Goal: Information Seeking & Learning: Learn about a topic

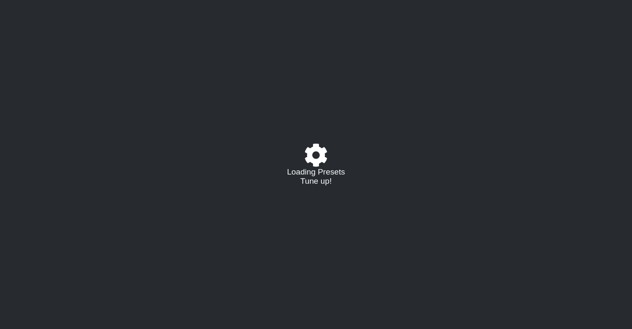
select select "/022923284010"
select select "A"
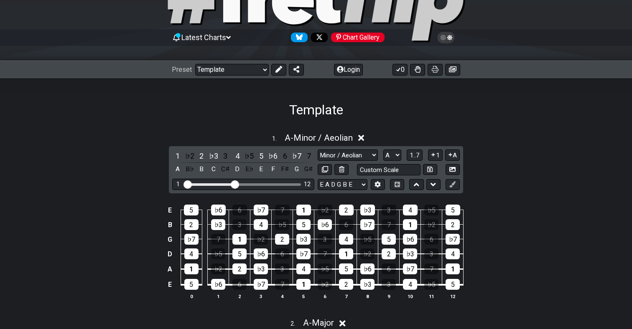
scroll to position [63, 0]
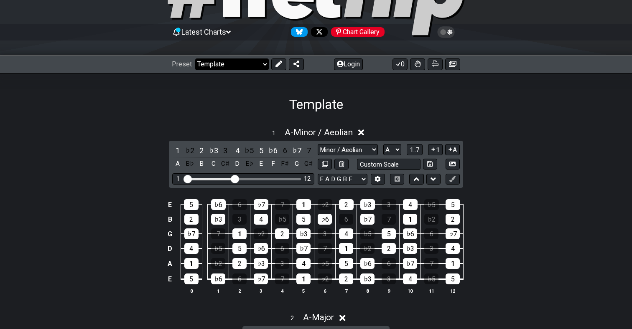
click at [251, 61] on select "Welcome to #fretflip! Template Custom Preset Minor Pentatonic Major Pentatonic …" at bounding box center [232, 65] width 74 height 12
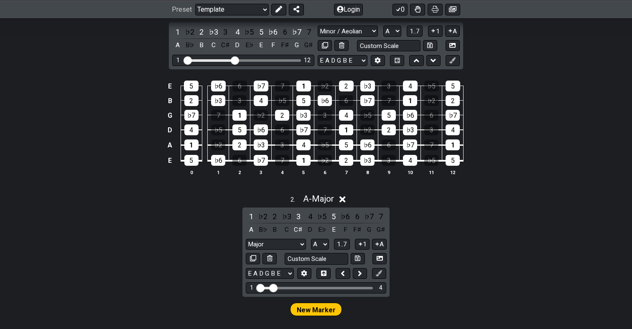
scroll to position [186, 0]
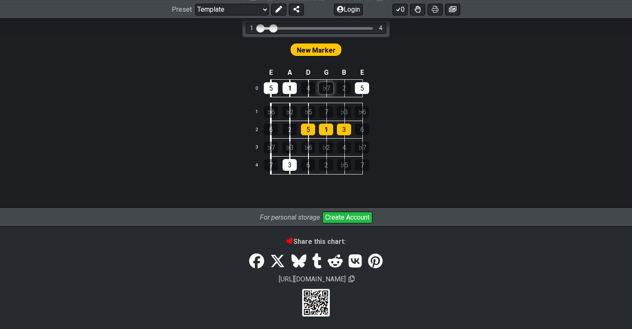
click at [324, 131] on tbody "E A D G B E 0 5 1 4 ♭7 2 5 1 ♭6 ♭2 ♭5 7 ♭3 ♭6 2 6 2 5 1 3 6 3 ♭7 ♭3 ♭6 ♭2 4 ♭7 …" at bounding box center [316, 120] width 130 height 108
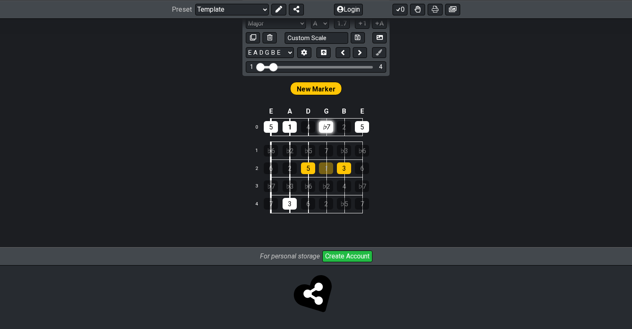
drag, startPoint x: 328, startPoint y: 119, endPoint x: 332, endPoint y: 128, distance: 10.1
click at [328, 119] on td "♭7" at bounding box center [335, 127] width 18 height 18
click at [331, 128] on div "♭7" at bounding box center [326, 127] width 14 height 12
click at [331, 148] on div "7" at bounding box center [326, 151] width 14 height 12
click at [330, 151] on div "7" at bounding box center [326, 151] width 14 height 12
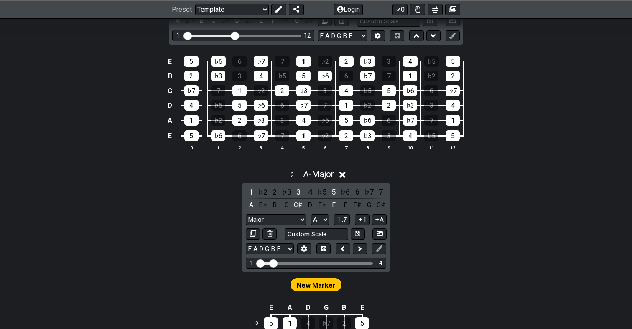
scroll to position [0, 0]
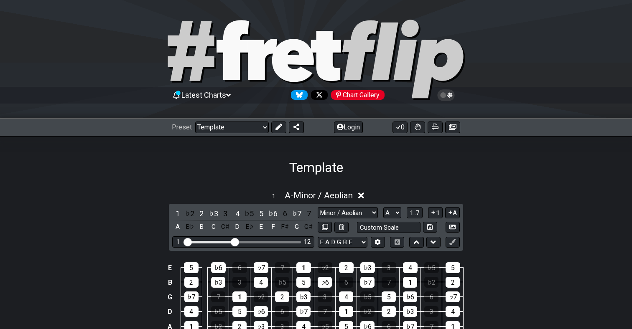
click at [237, 94] on div "Latest Charts Chart Gallery" at bounding box center [316, 95] width 288 height 13
click at [231, 93] on icon at bounding box center [228, 96] width 5 height 8
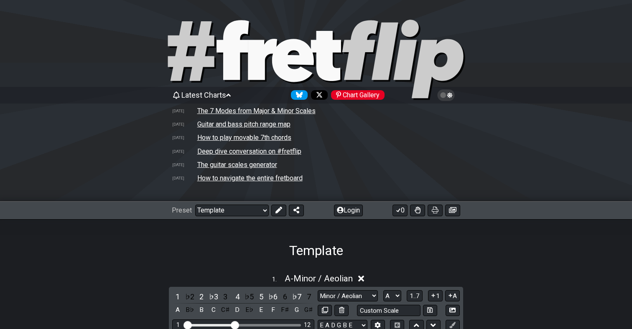
click at [244, 109] on td "The 7 Modes from Major & Minor Scales" at bounding box center [256, 111] width 119 height 9
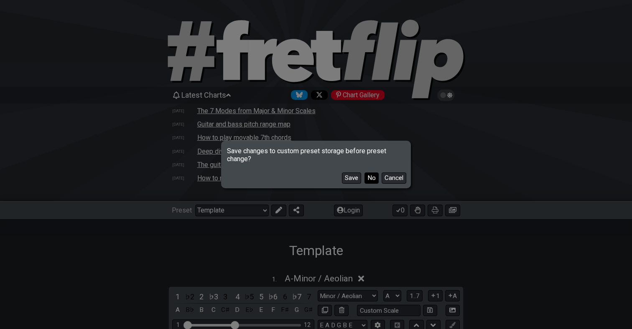
click at [373, 181] on button "No" at bounding box center [371, 178] width 14 height 11
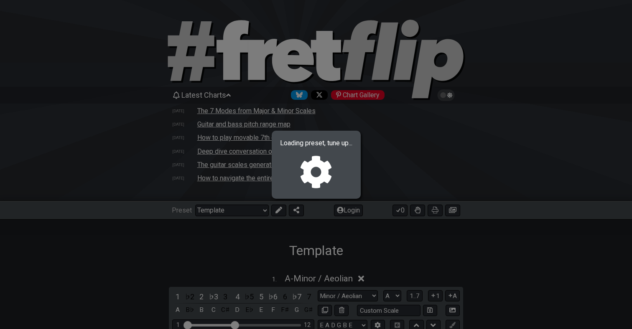
select select "/welcome"
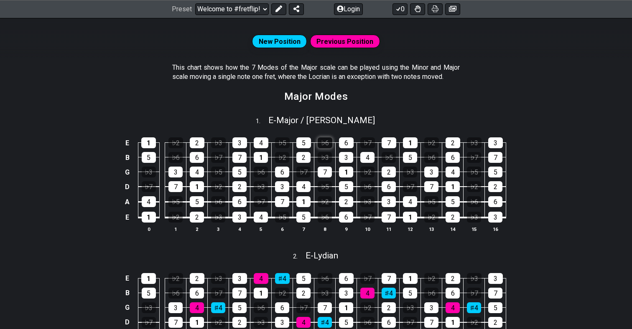
scroll to position [237, 0]
